Goal: Information Seeking & Learning: Learn about a topic

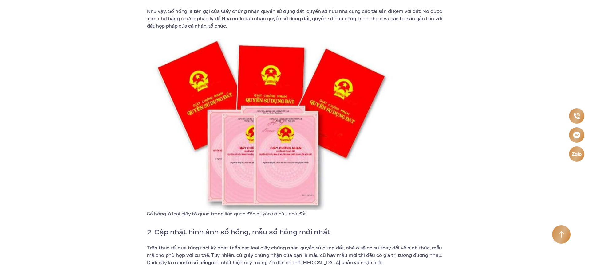
scroll to position [338, 0]
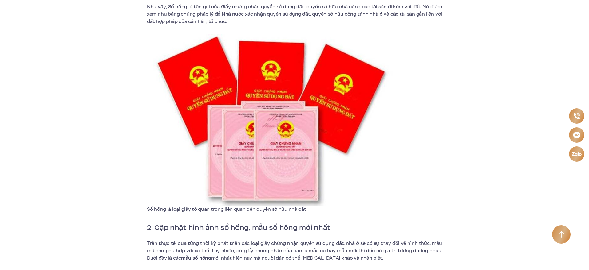
click at [304, 161] on img at bounding box center [271, 119] width 246 height 171
click at [299, 156] on img at bounding box center [271, 119] width 246 height 171
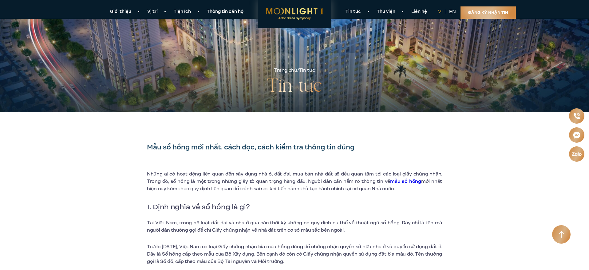
scroll to position [31, 0]
